Goal: Information Seeking & Learning: Learn about a topic

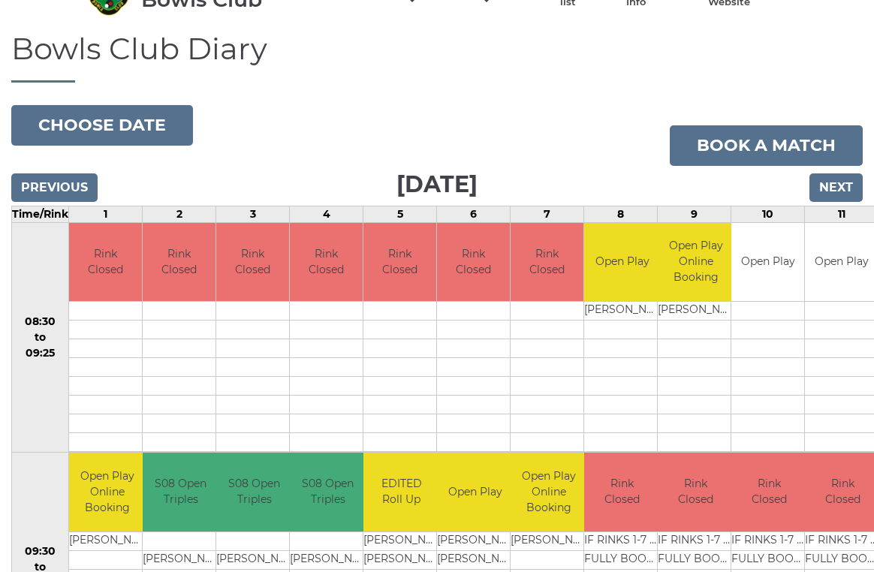
scroll to position [83, 0]
click at [128, 129] on button "Choose date" at bounding box center [102, 125] width 182 height 41
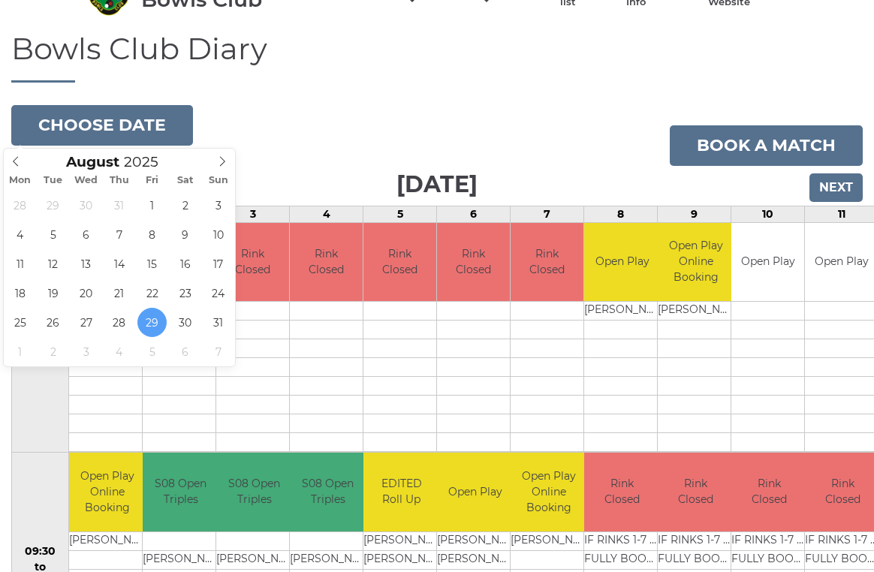
click at [225, 163] on icon at bounding box center [222, 161] width 11 height 11
type input "2025-09-02"
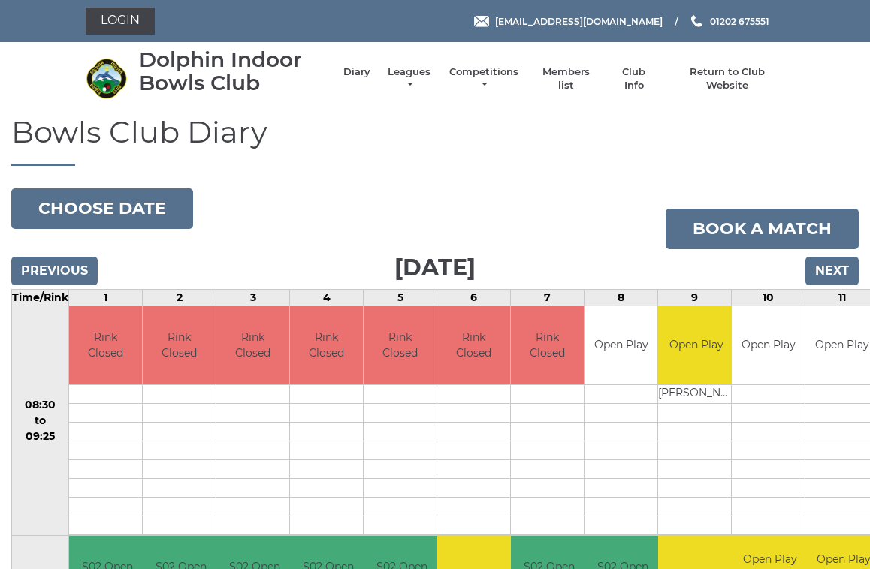
click at [421, 78] on link "Leagues" at bounding box center [408, 78] width 47 height 27
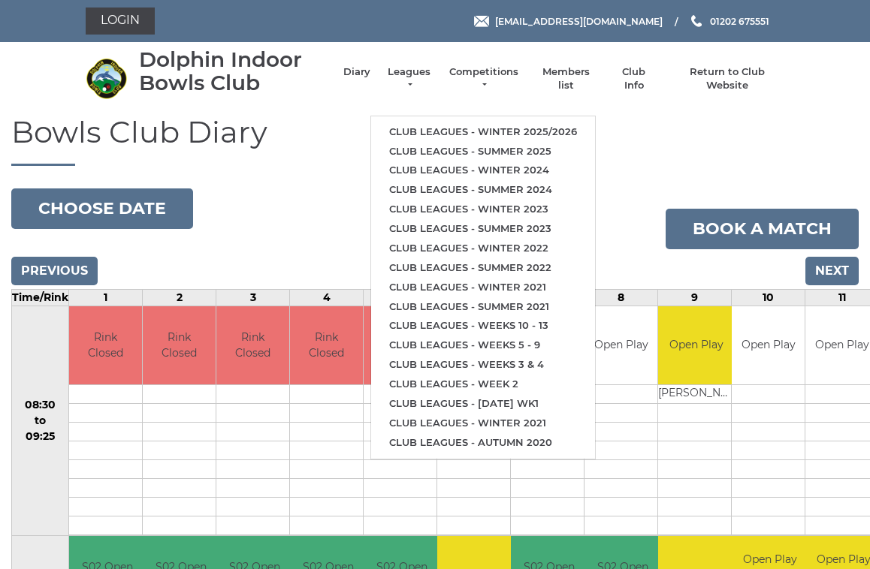
click at [542, 146] on link "Club leagues - Summer 2025" at bounding box center [483, 152] width 224 height 20
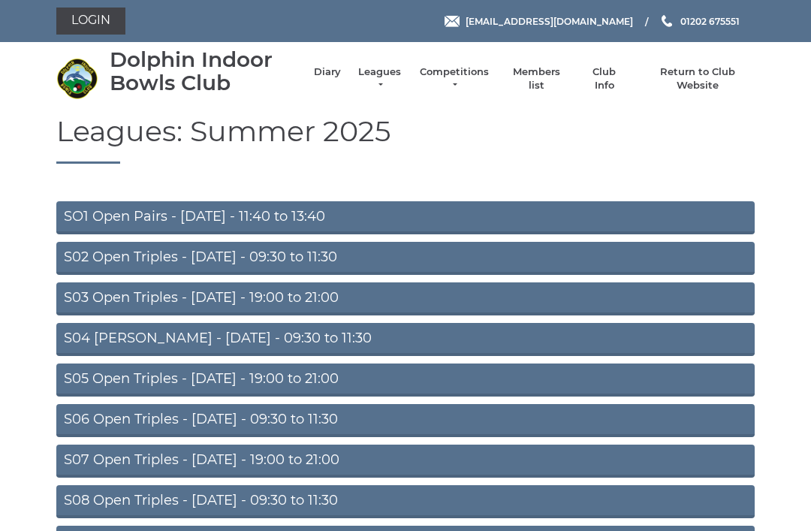
click at [327, 255] on link "S02 Open Triples - Tuesday - 09:30 to 11:30" at bounding box center [405, 258] width 698 height 33
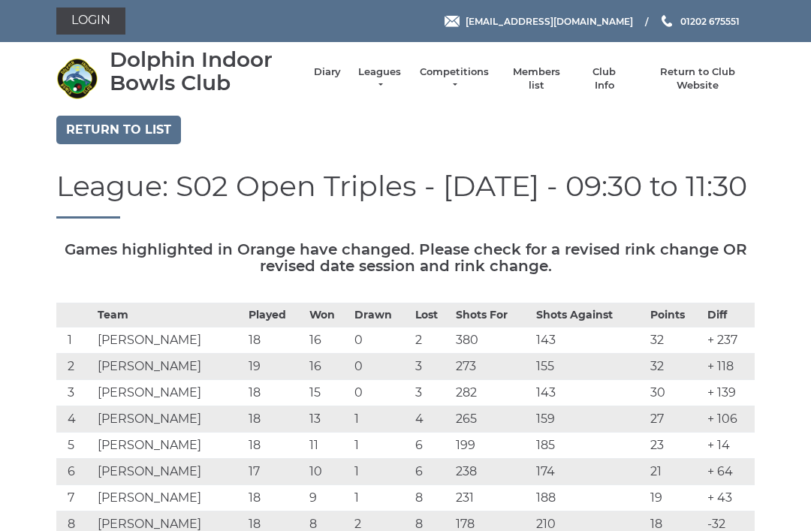
click at [388, 83] on link "Leagues" at bounding box center [379, 78] width 47 height 27
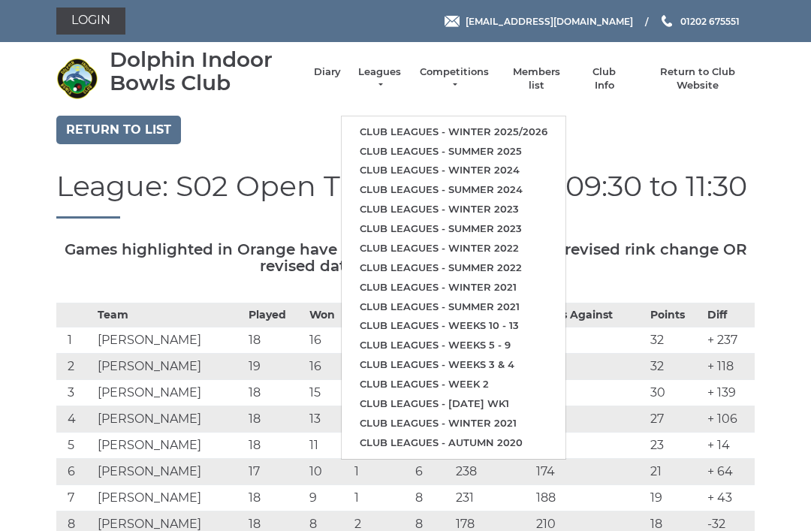
click at [510, 122] on link "Club leagues - Winter 2025/2026" at bounding box center [454, 132] width 224 height 20
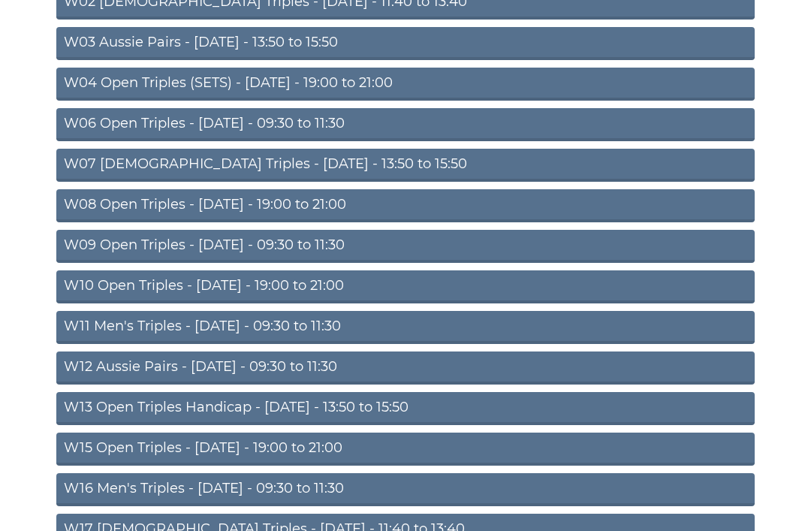
scroll to position [282, 0]
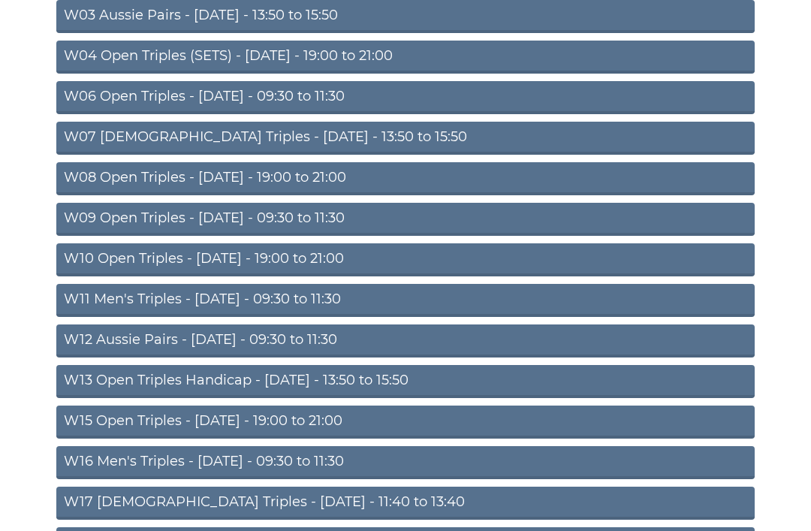
click at [320, 427] on link "W15 Open Triples - [DATE] - 19:00 to 21:00" at bounding box center [405, 422] width 698 height 33
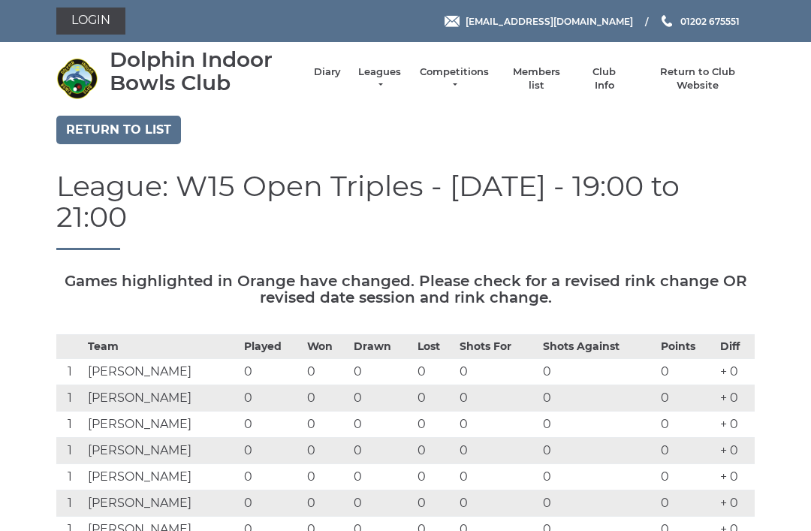
click at [337, 79] on link "Diary" at bounding box center [327, 72] width 27 height 14
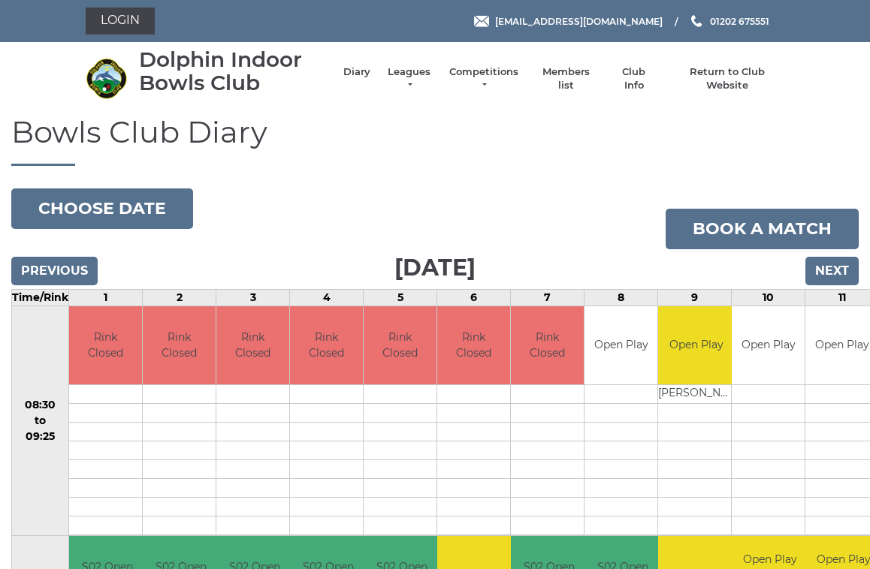
scroll to position [6, 0]
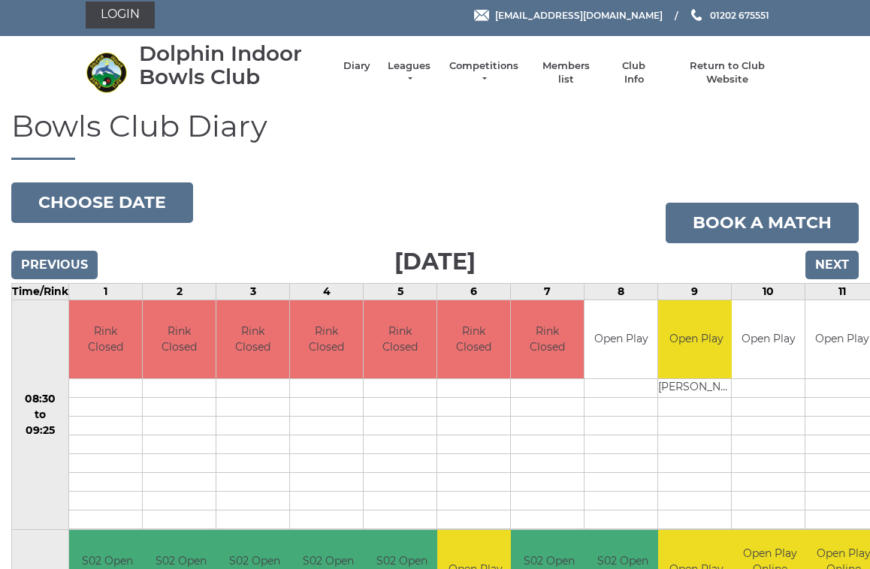
click at [140, 193] on button "Choose date" at bounding box center [102, 203] width 182 height 41
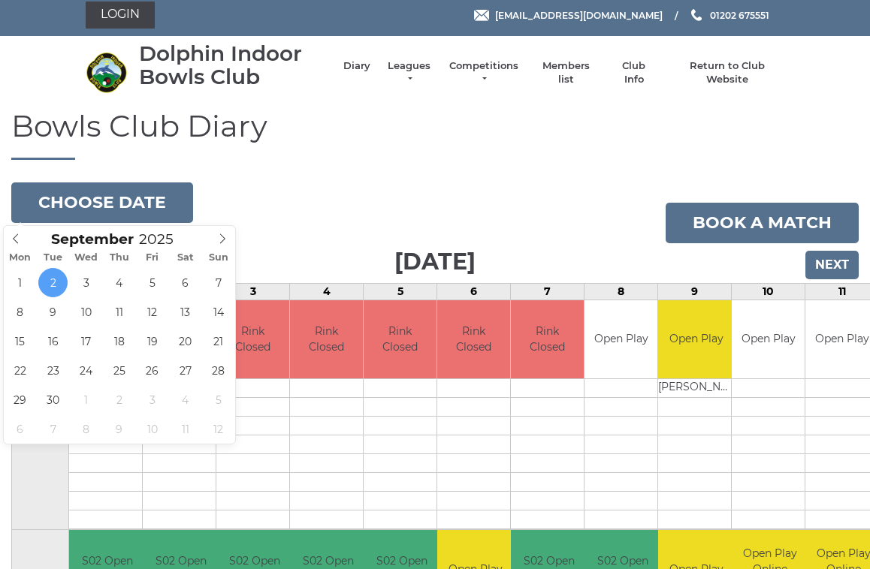
click at [220, 241] on icon at bounding box center [222, 239] width 11 height 11
type input "2025-10-02"
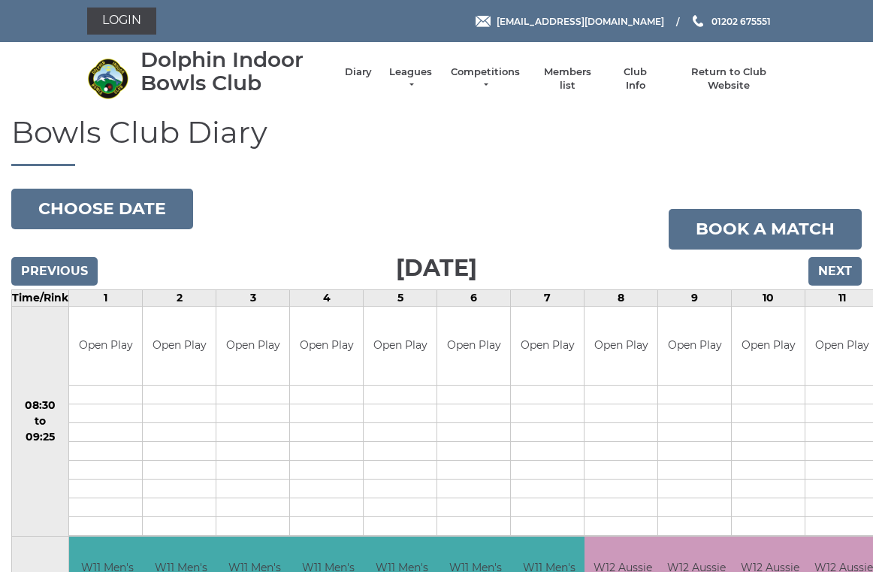
click at [105, 201] on button "Choose date" at bounding box center [102, 209] width 182 height 41
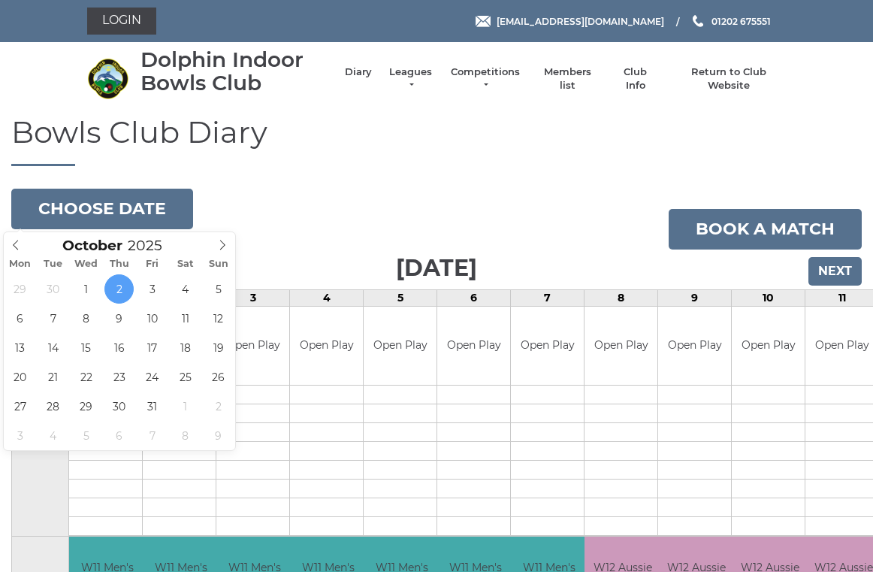
click at [222, 252] on span at bounding box center [222, 242] width 25 height 21
click at [219, 251] on span at bounding box center [222, 242] width 25 height 21
click at [220, 252] on span at bounding box center [222, 242] width 25 height 21
type input "2026"
click at [223, 248] on icon at bounding box center [222, 245] width 11 height 11
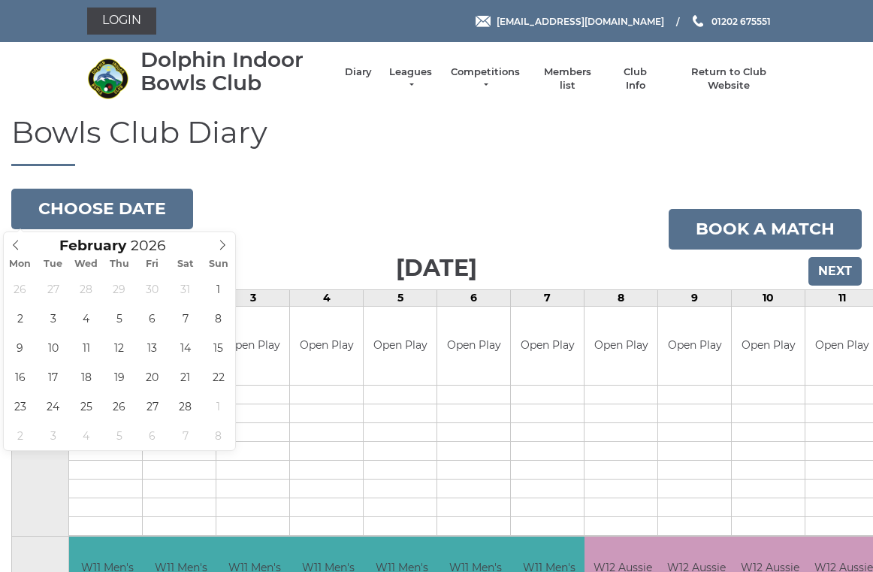
type input "2026-02-04"
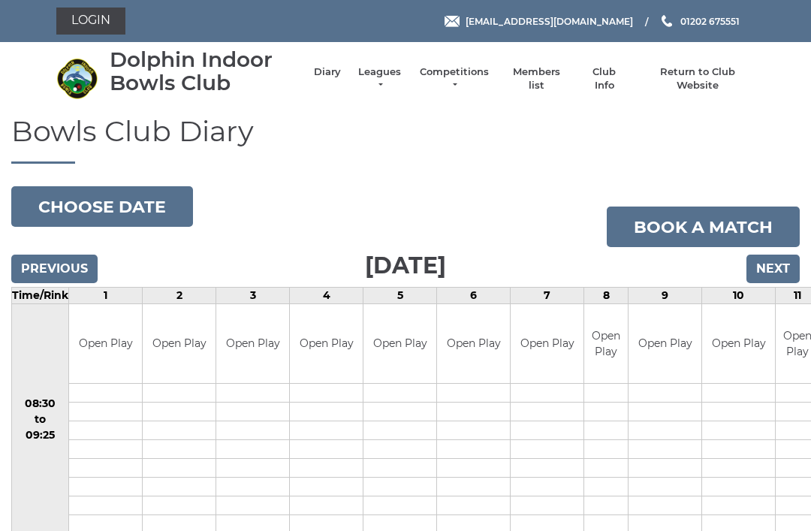
click at [326, 79] on link "Diary" at bounding box center [327, 72] width 27 height 14
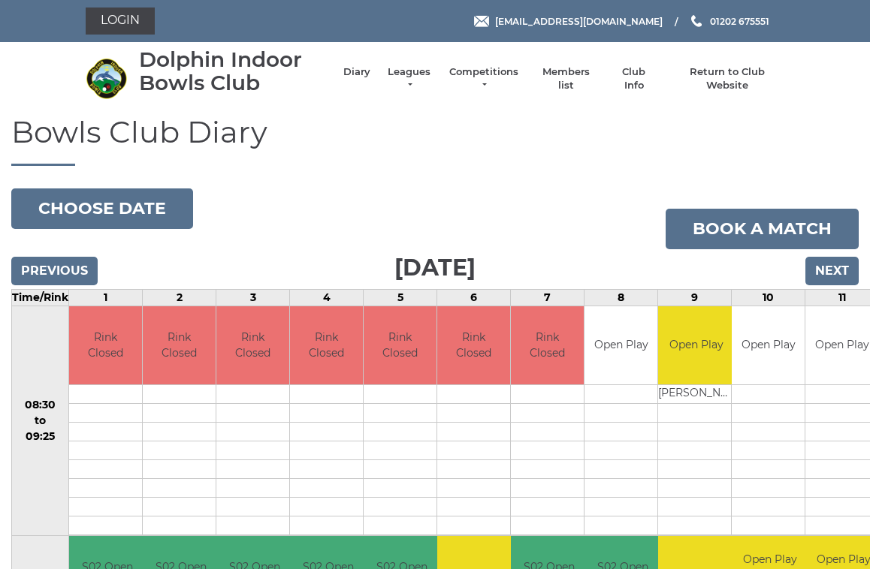
scroll to position [6, 0]
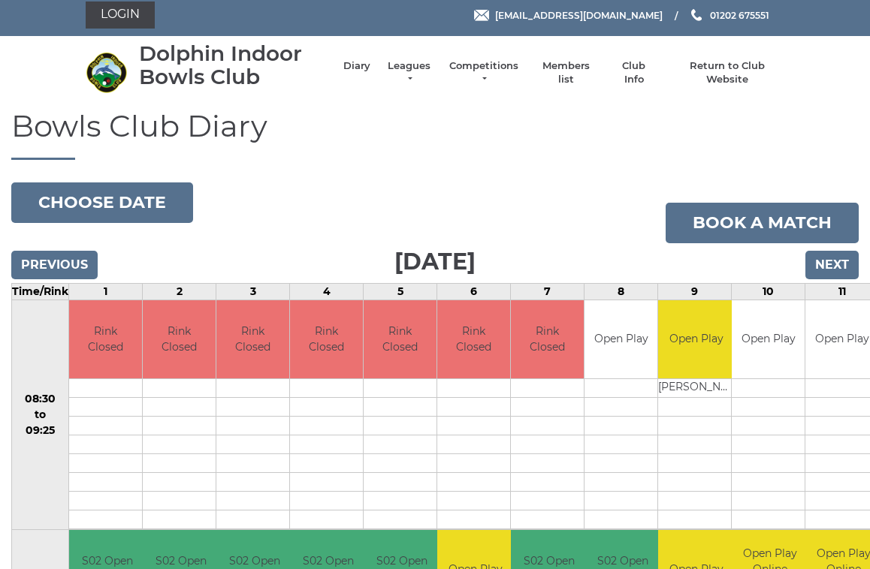
click at [146, 198] on button "Choose date" at bounding box center [102, 203] width 182 height 41
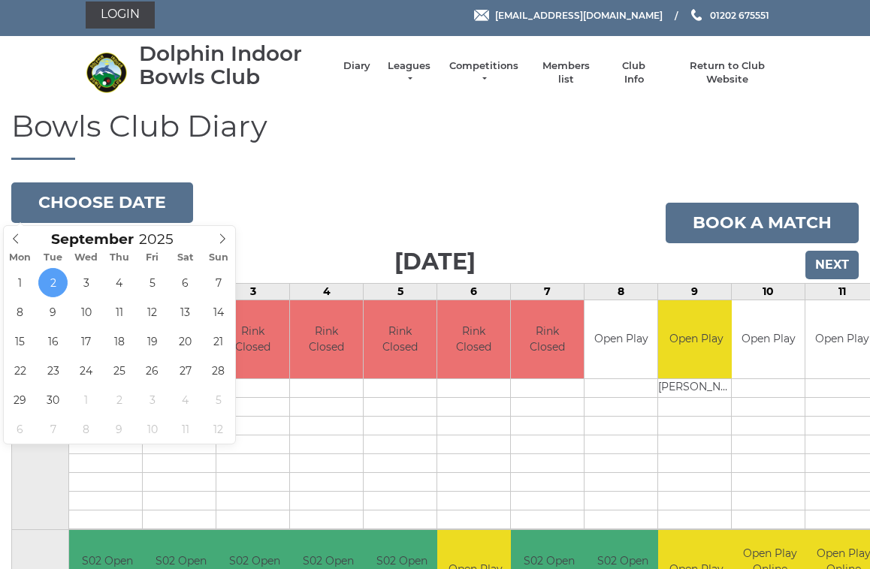
type input "2025-09-15"
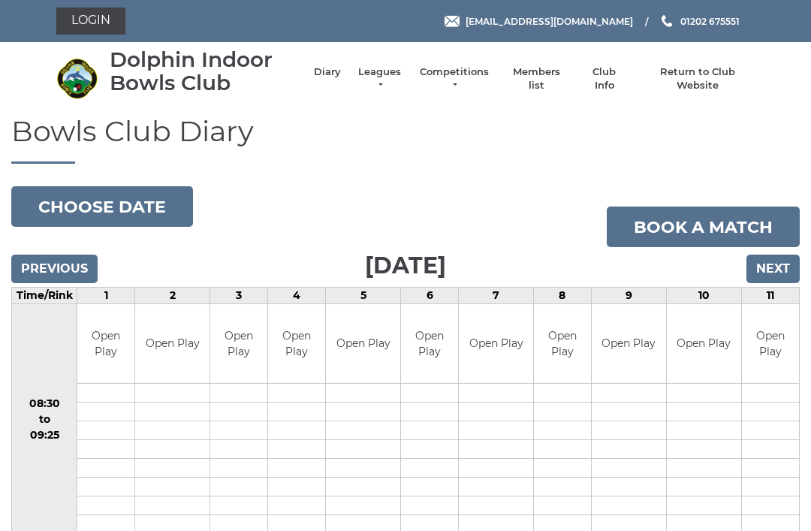
click at [392, 80] on link "Leagues" at bounding box center [379, 78] width 47 height 27
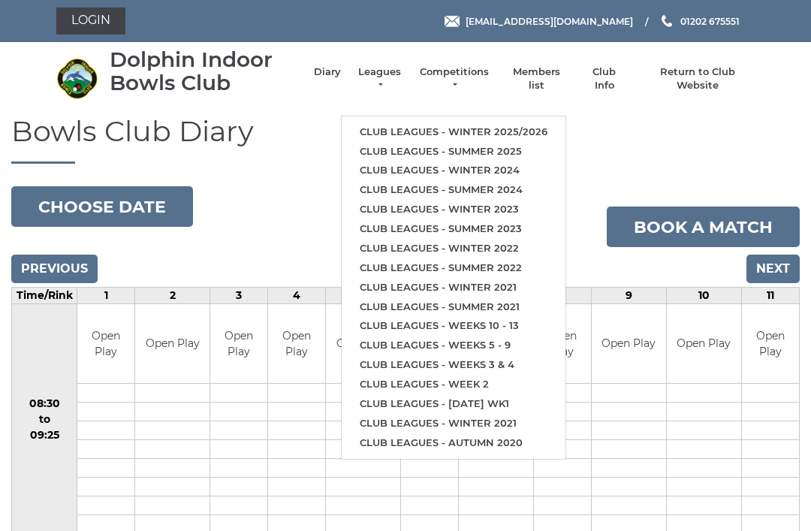
click at [514, 128] on link "Club leagues - Winter 2025/2026" at bounding box center [454, 132] width 224 height 20
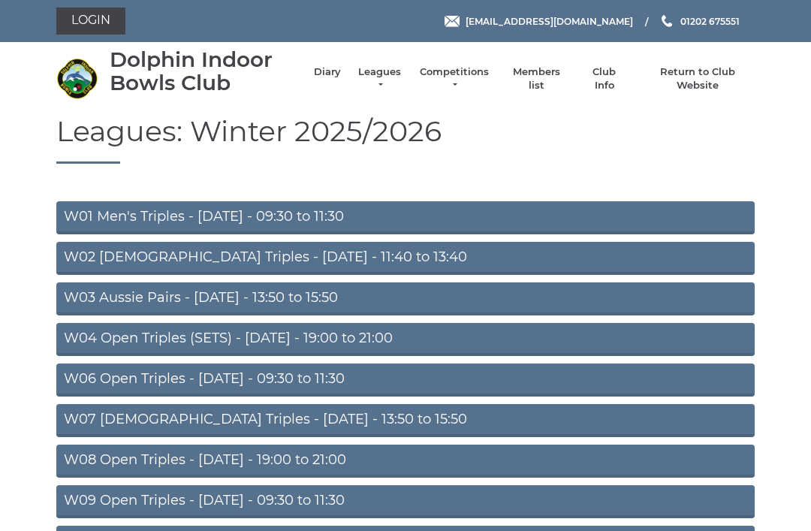
click at [376, 338] on link "W04 Open Triples (SETS) - [DATE] - 19:00 to 21:00" at bounding box center [405, 339] width 698 height 33
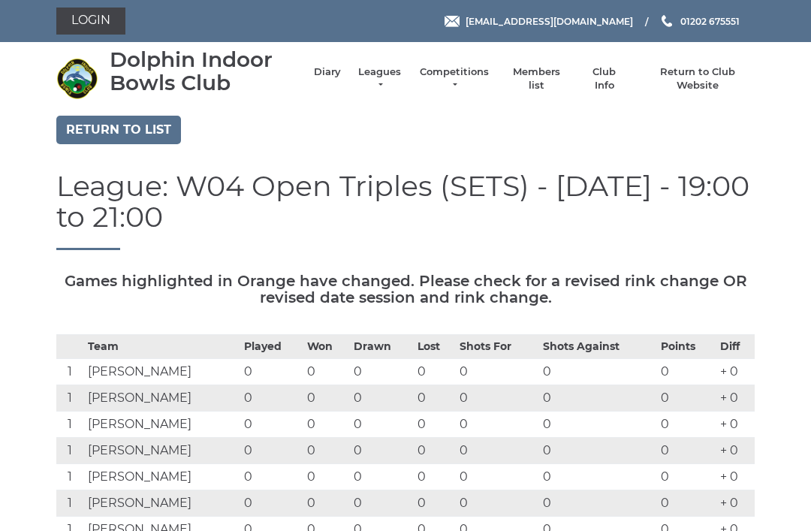
click at [474, 83] on link "Competitions" at bounding box center [454, 78] width 72 height 27
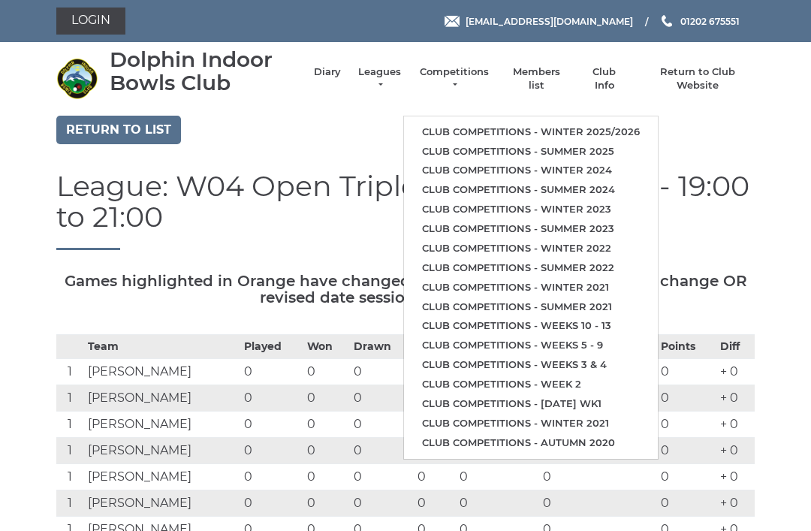
click at [617, 128] on link "Club competitions - Winter 2025/2026" at bounding box center [531, 132] width 254 height 20
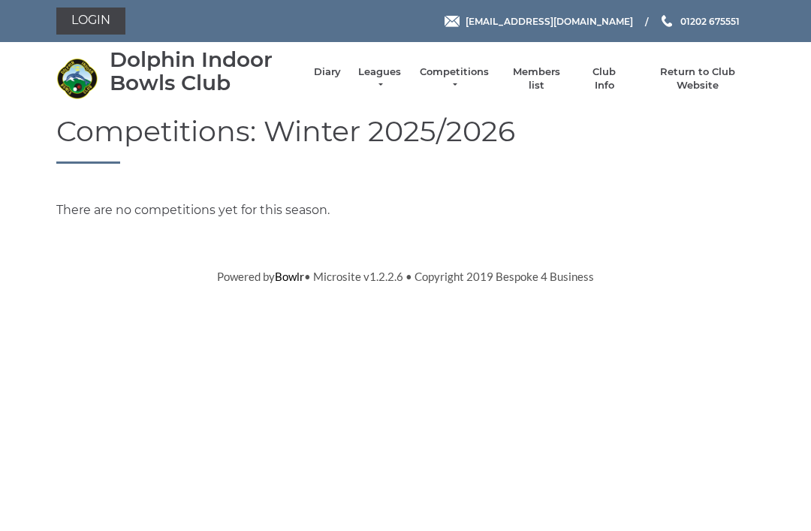
click at [336, 79] on link "Diary" at bounding box center [327, 72] width 27 height 14
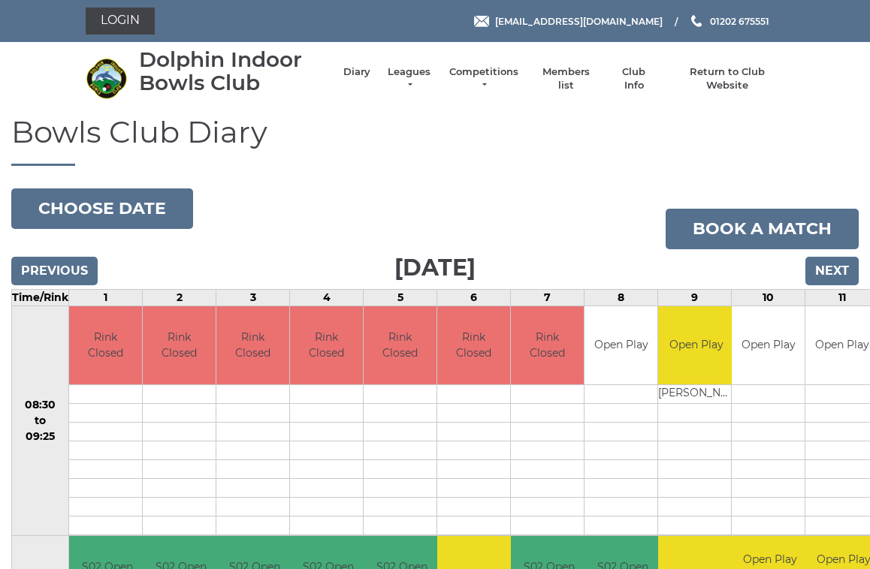
scroll to position [6, 0]
